Goal: Find specific fact: Find specific fact

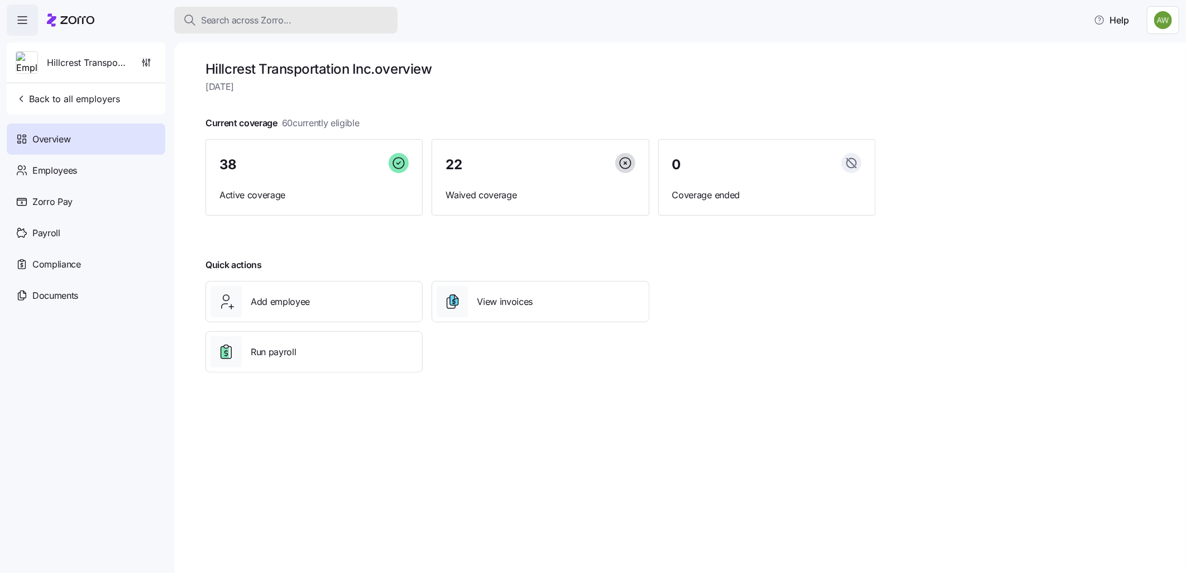
click at [259, 18] on span "Search across Zorro..." at bounding box center [246, 20] width 90 height 14
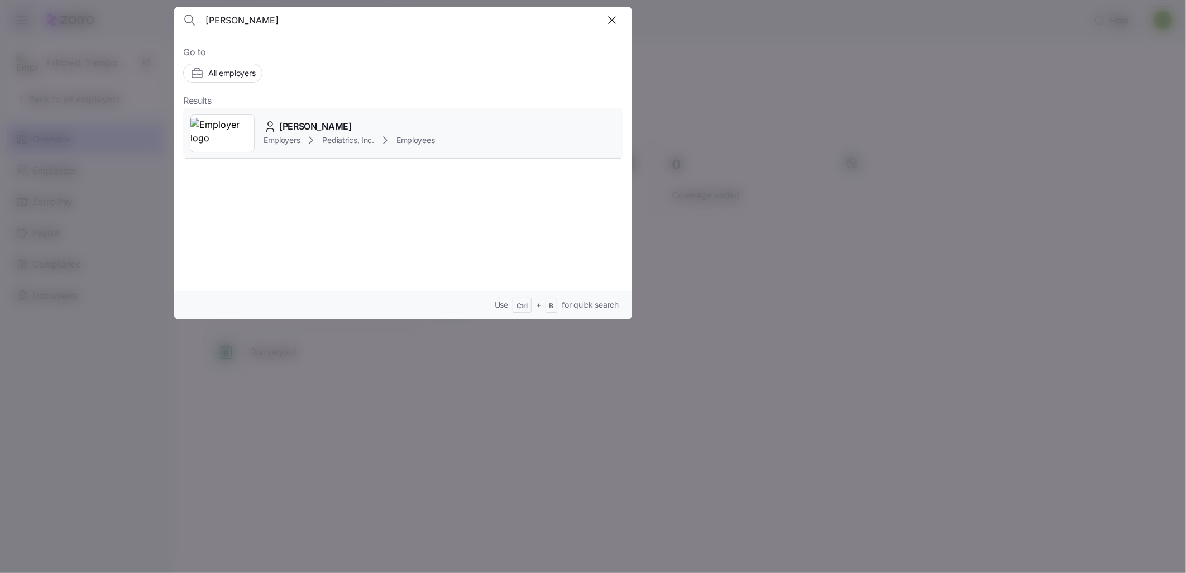
type input "[PERSON_NAME]"
click at [324, 123] on div "Liv Gorla" at bounding box center [348, 126] width 171 height 14
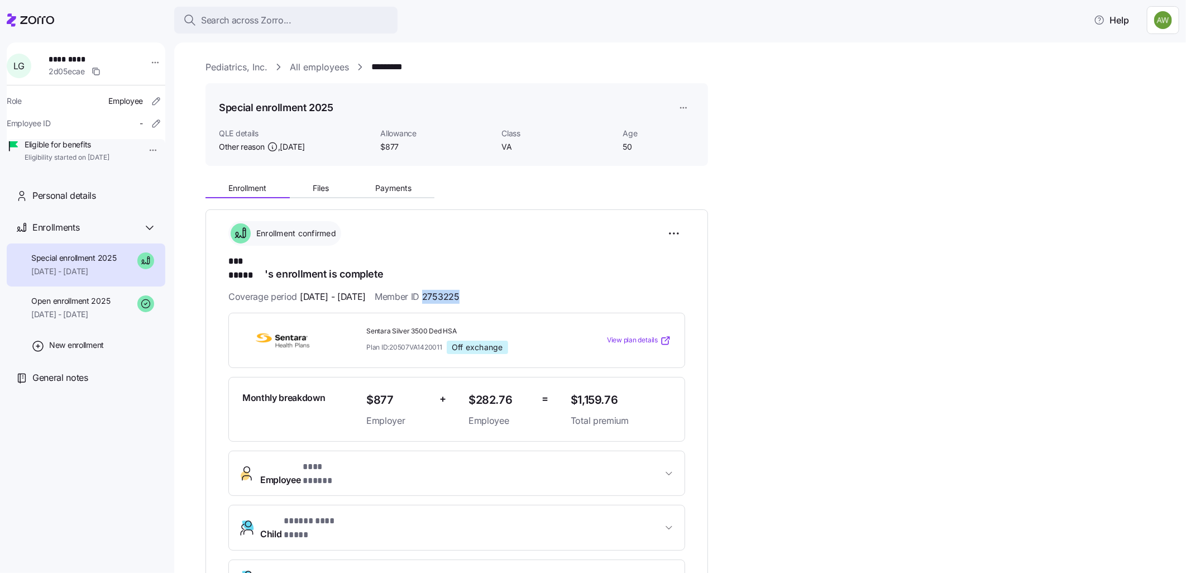
drag, startPoint x: 491, startPoint y: 286, endPoint x: 454, endPoint y: 286, distance: 36.8
click at [454, 290] on div "Coverage period 09/01/2025 - 12/31/2025 Member ID 2753225" at bounding box center [456, 297] width 457 height 14
copy span "2753225"
click at [304, 460] on span "* *** ***** *" at bounding box center [324, 467] width 42 height 14
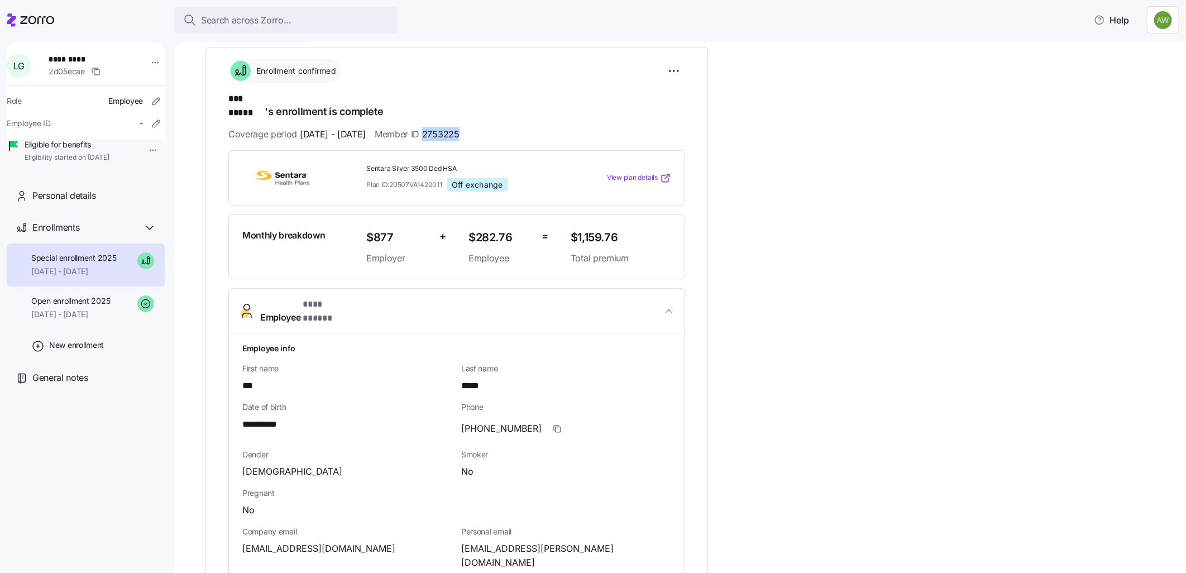
scroll to position [186, 0]
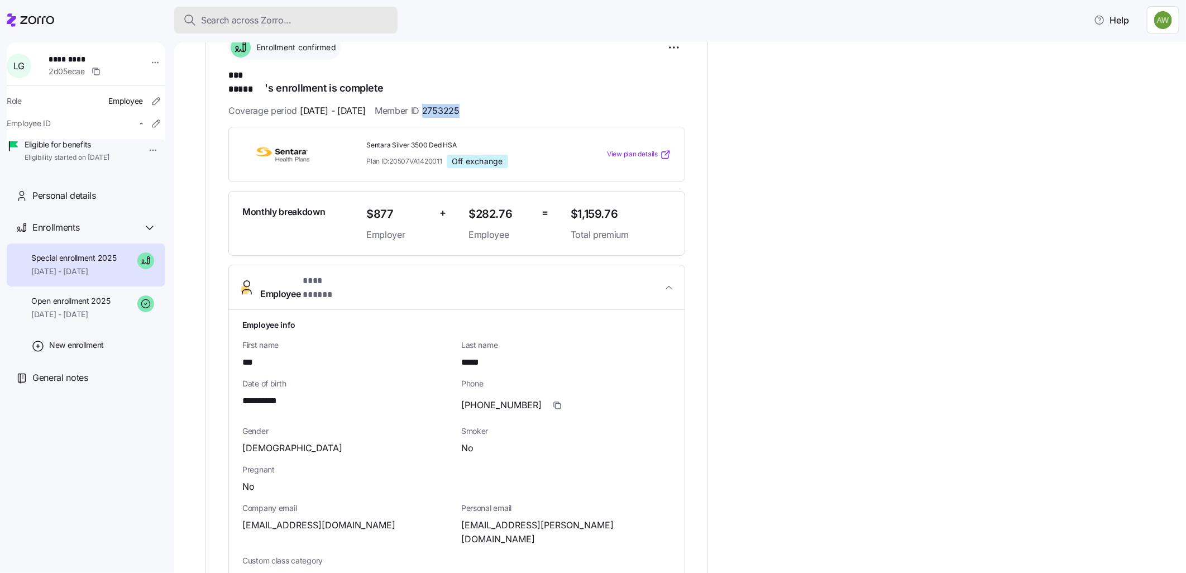
click at [236, 20] on span "Search across Zorro..." at bounding box center [246, 20] width 90 height 14
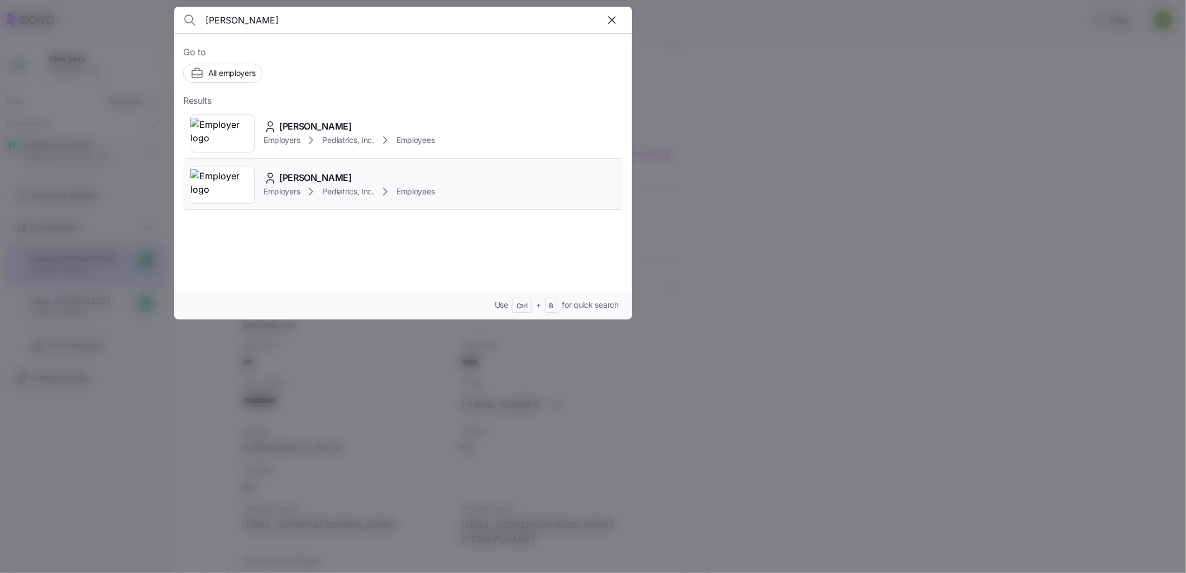
type input "sarah"
click at [291, 188] on span "Employers" at bounding box center [281, 191] width 36 height 11
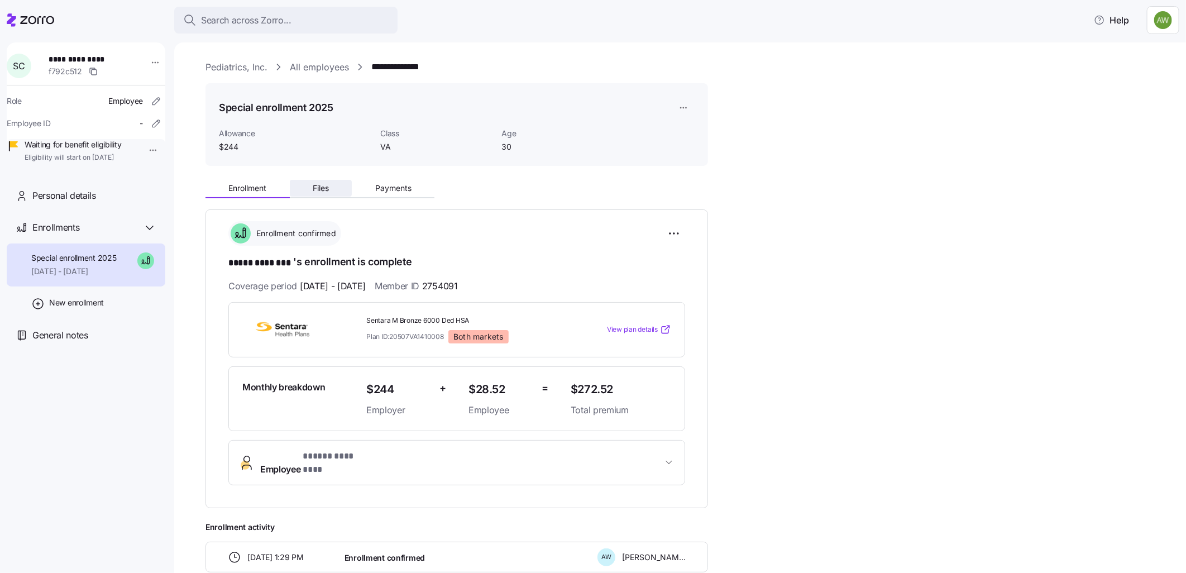
click at [323, 180] on button "Files" at bounding box center [321, 188] width 63 height 17
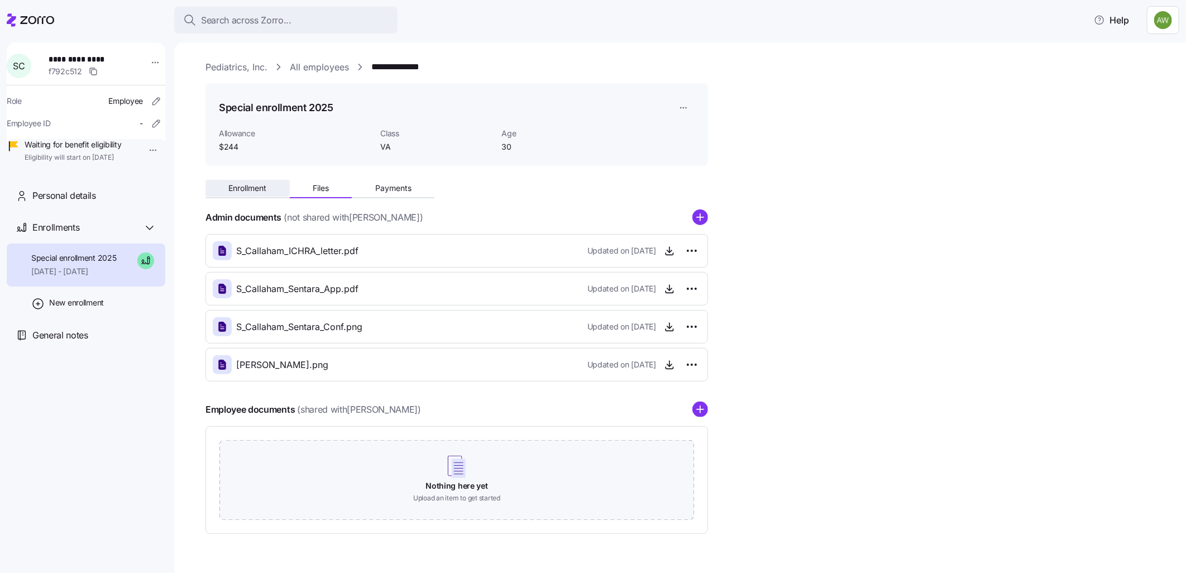
click at [237, 188] on span "Enrollment" at bounding box center [247, 188] width 38 height 8
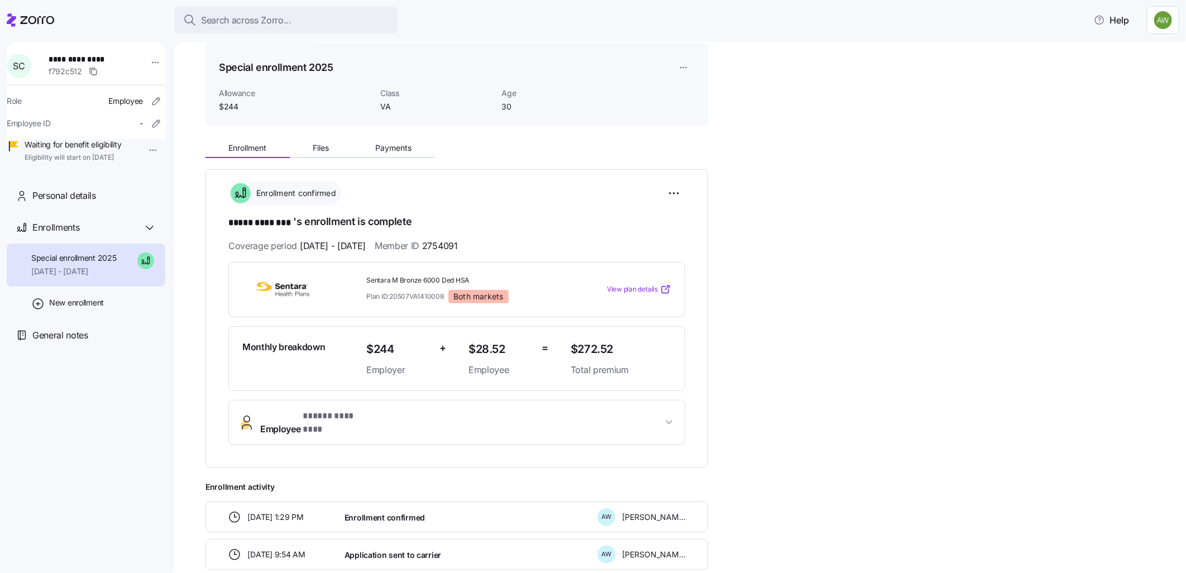
scroll to position [62, 0]
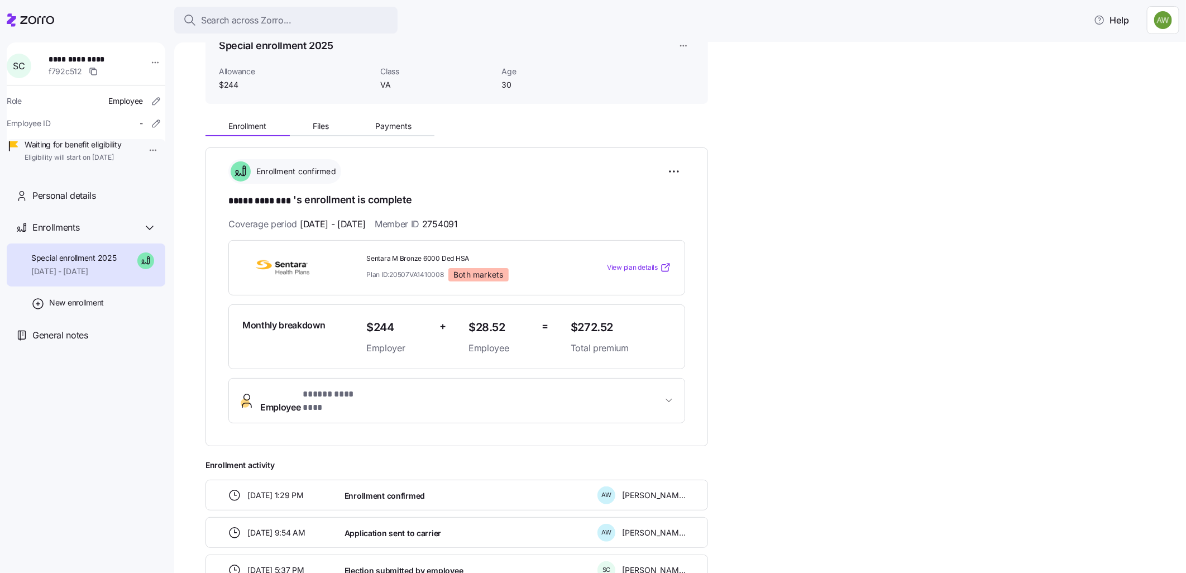
click at [389, 401] on span "Employee * ***** ******** *" at bounding box center [461, 400] width 402 height 27
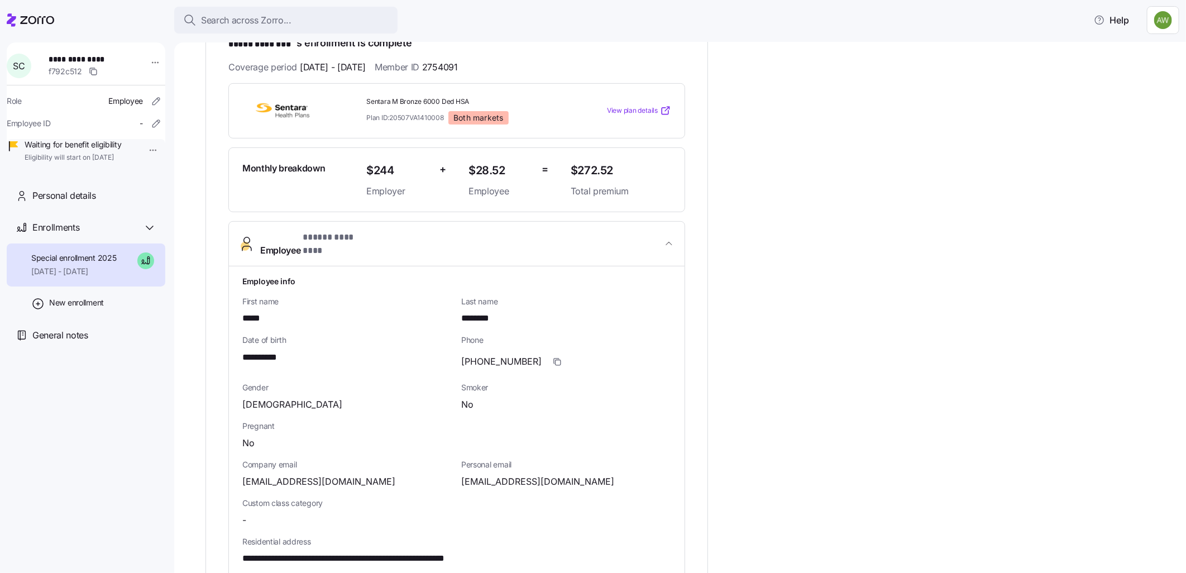
scroll to position [248, 0]
